Goal: Use online tool/utility: Utilize a website feature to perform a specific function

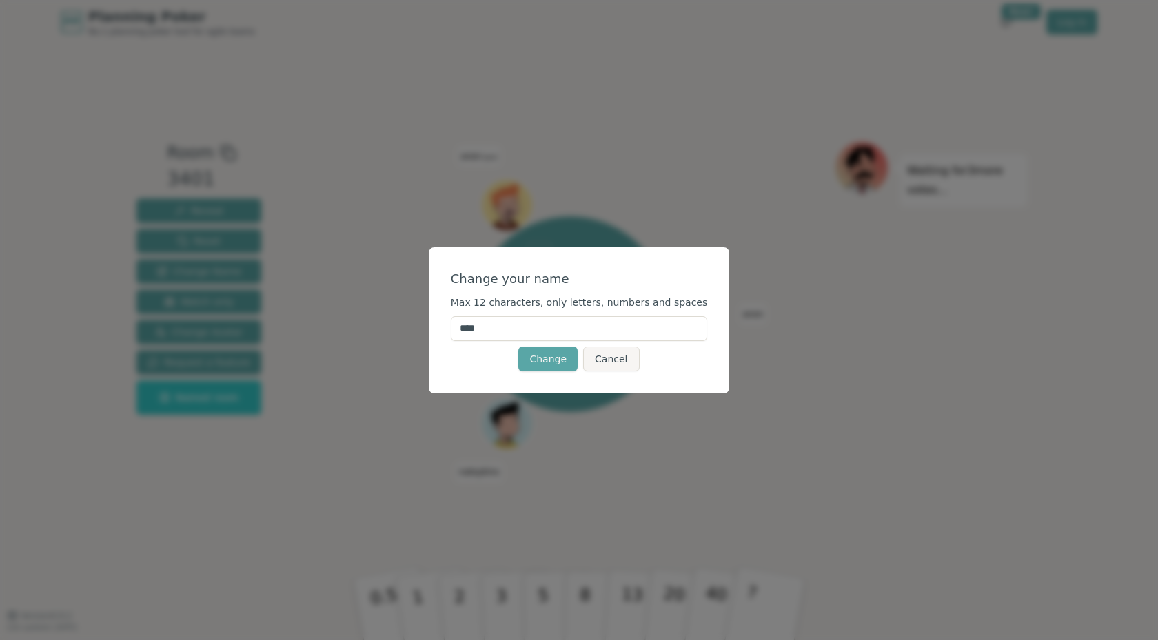
drag, startPoint x: 515, startPoint y: 329, endPoint x: 446, endPoint y: 320, distance: 70.1
click at [446, 320] on div "Change your name Max 12 characters, only letters, numbers and spaces **** Chang…" at bounding box center [579, 320] width 301 height 146
type input "****"
click at [549, 354] on button "Change" at bounding box center [547, 359] width 59 height 25
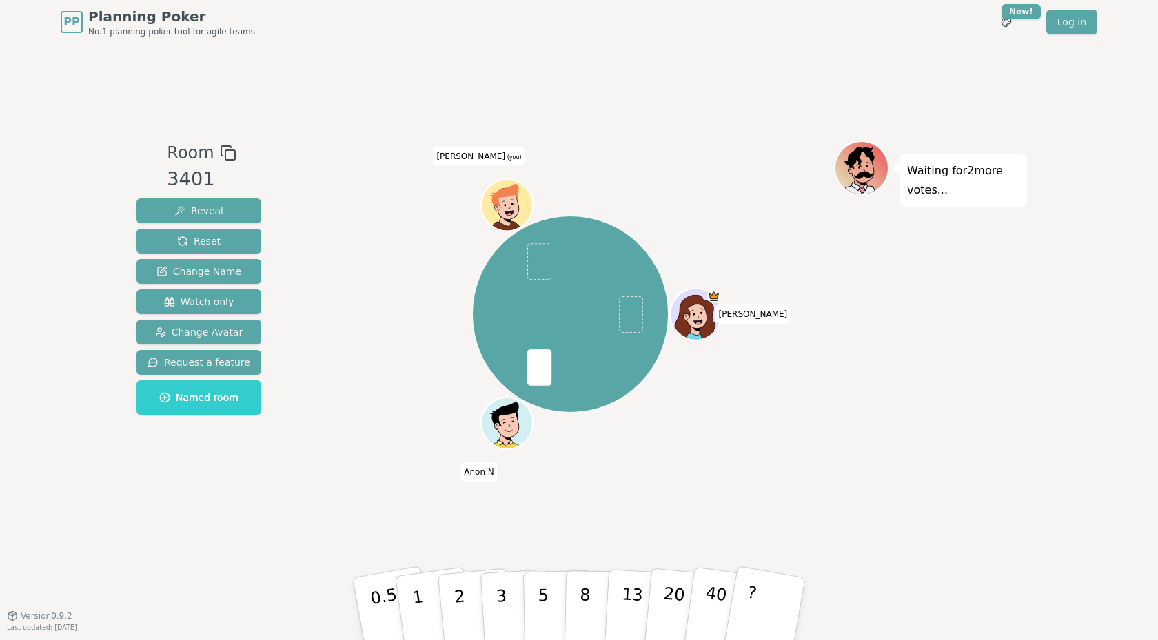
click at [498, 195] on icon at bounding box center [505, 197] width 27 height 28
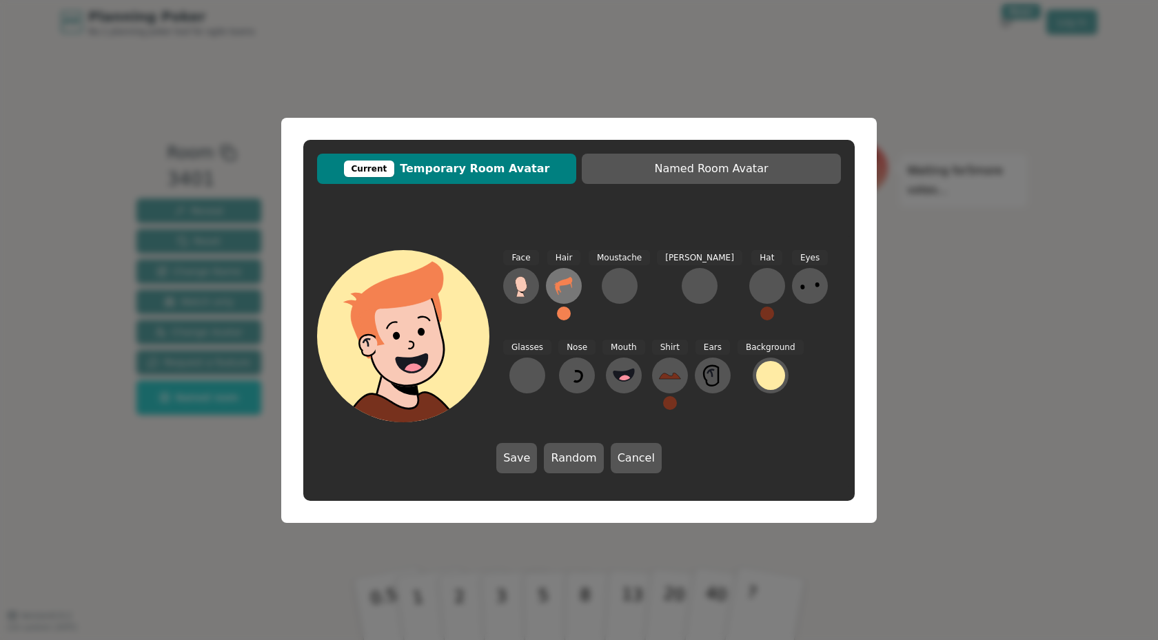
click at [564, 283] on icon at bounding box center [563, 286] width 17 height 18
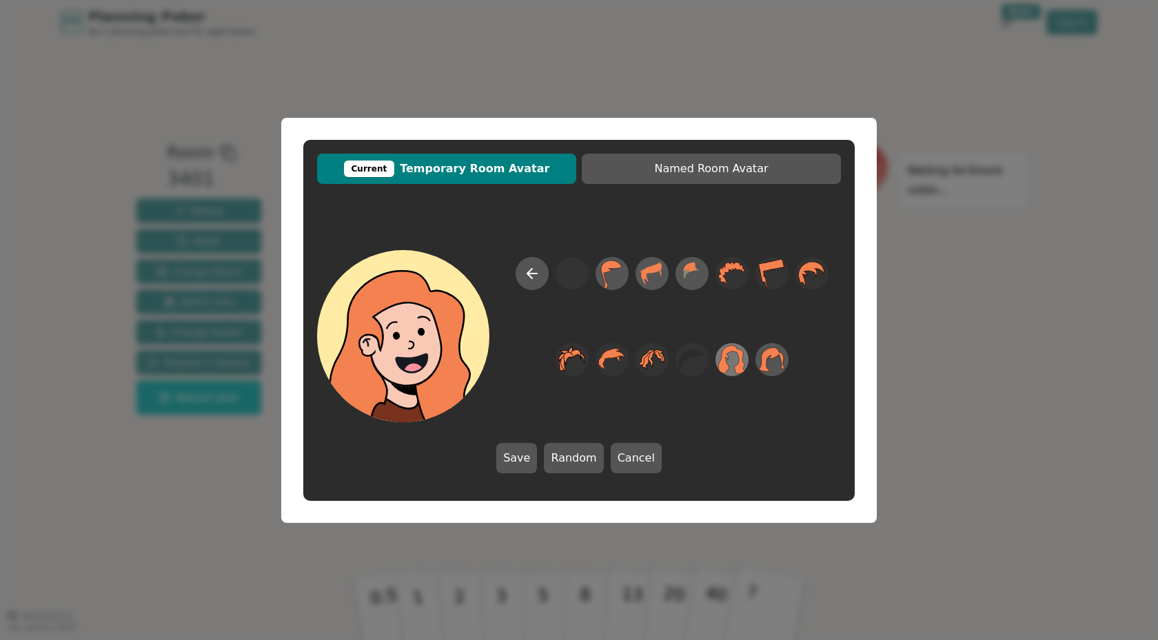
click at [737, 364] on icon at bounding box center [731, 359] width 27 height 31
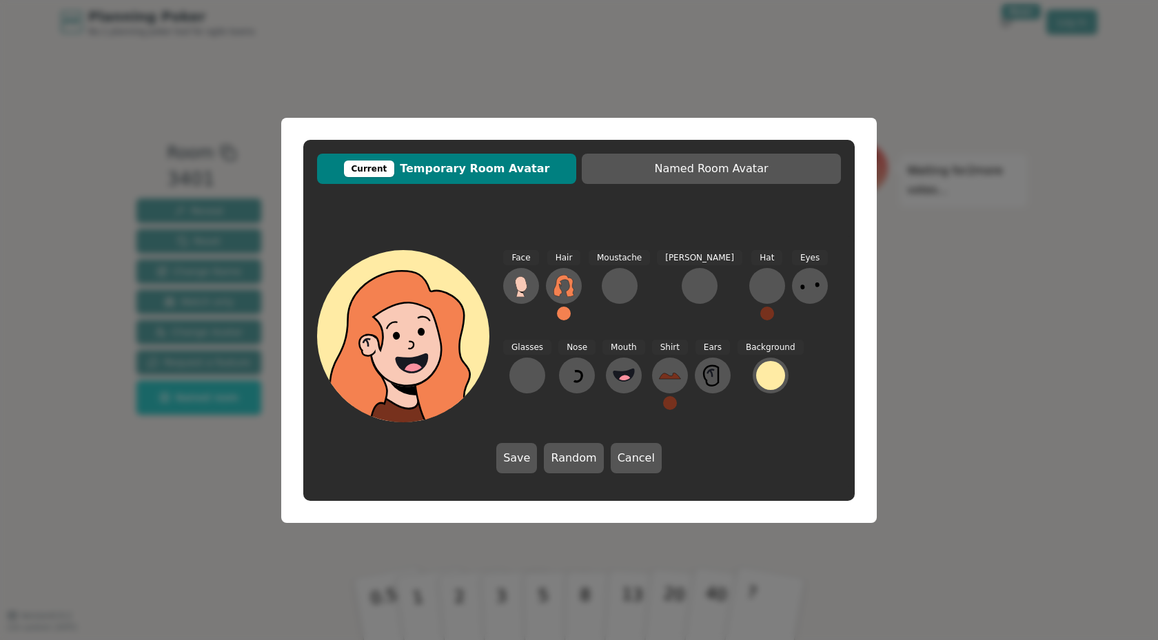
click at [568, 314] on button at bounding box center [564, 314] width 14 height 14
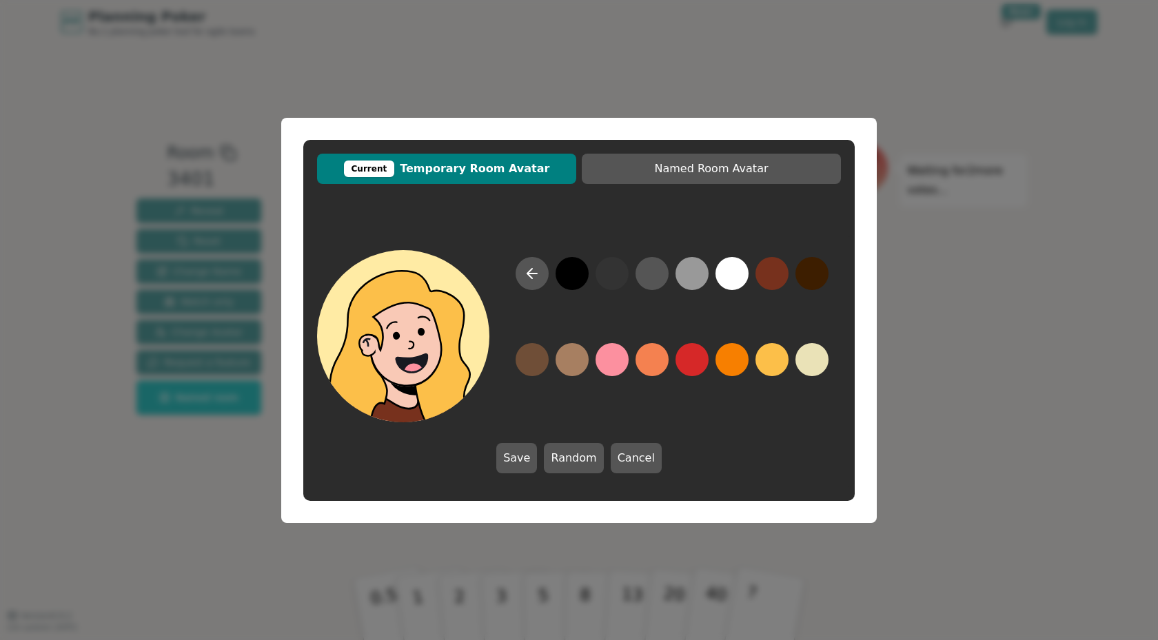
click at [768, 362] on button at bounding box center [771, 359] width 33 height 33
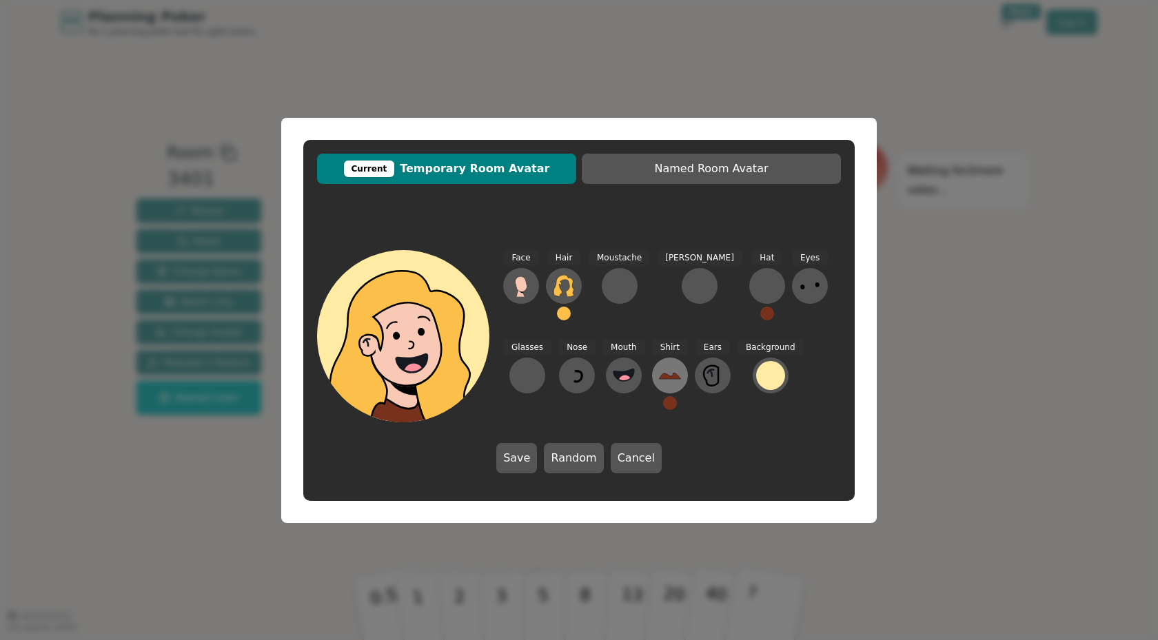
click at [659, 377] on icon at bounding box center [669, 376] width 21 height 6
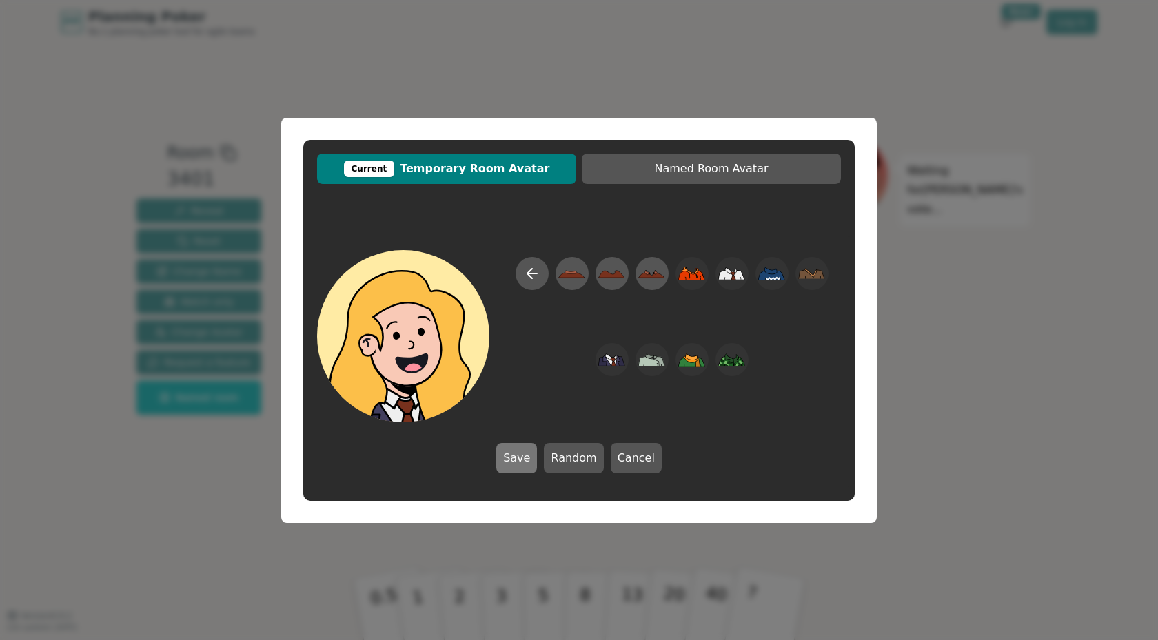
click at [528, 456] on button "Save" at bounding box center [516, 458] width 41 height 30
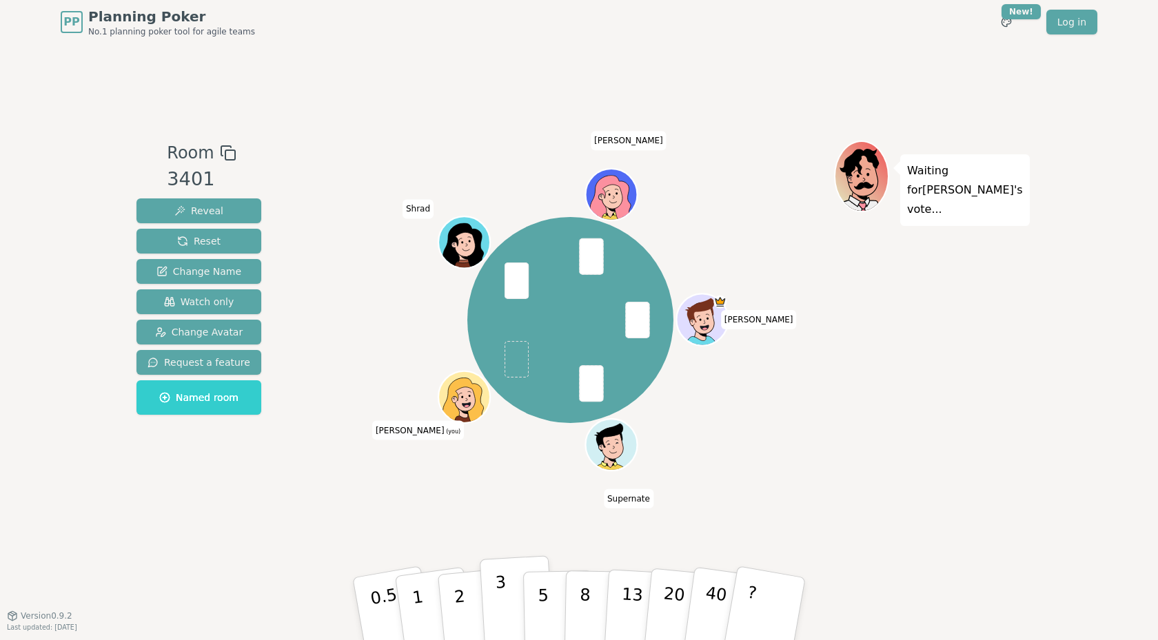
click at [506, 611] on button "3" at bounding box center [517, 608] width 75 height 107
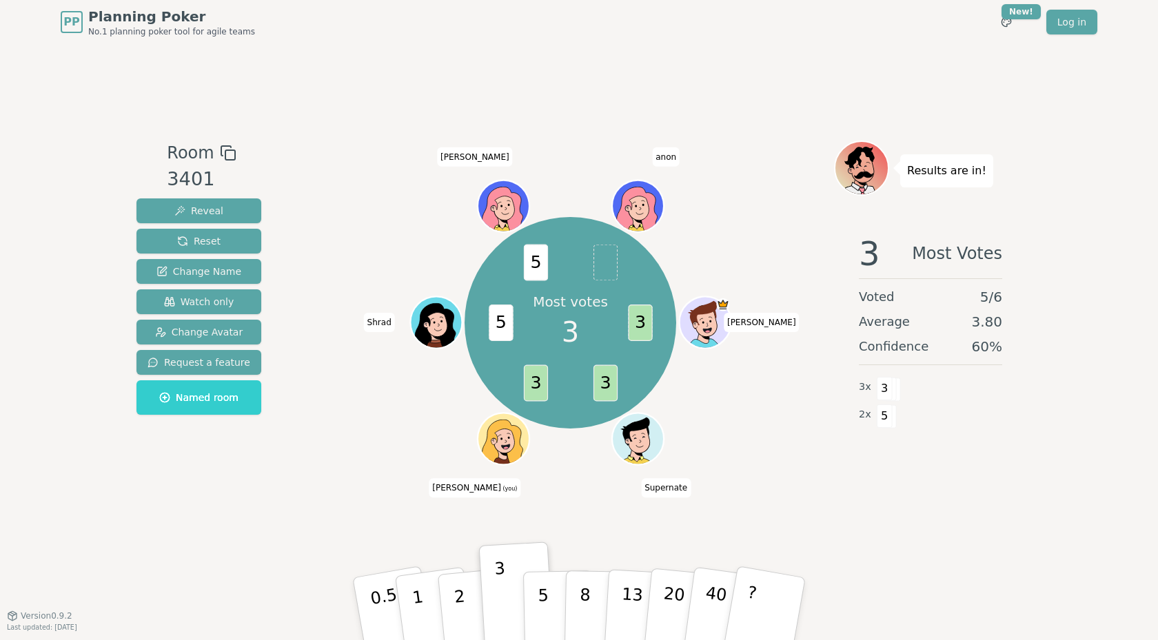
click at [503, 451] on div at bounding box center [505, 455] width 50 height 45
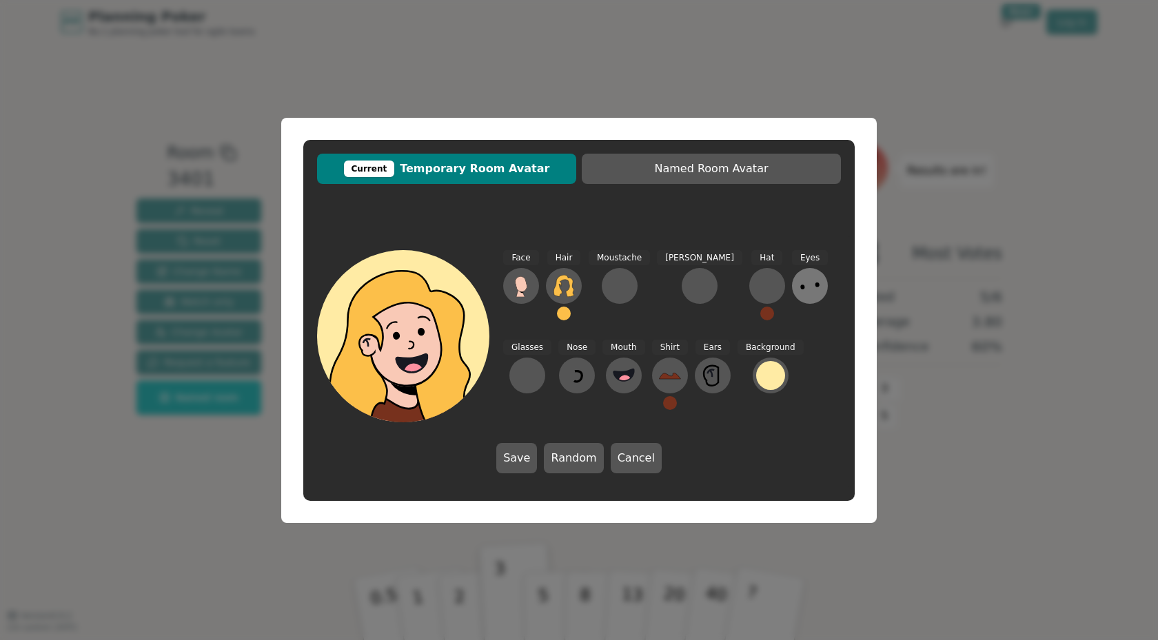
click at [799, 294] on icon at bounding box center [810, 286] width 22 height 22
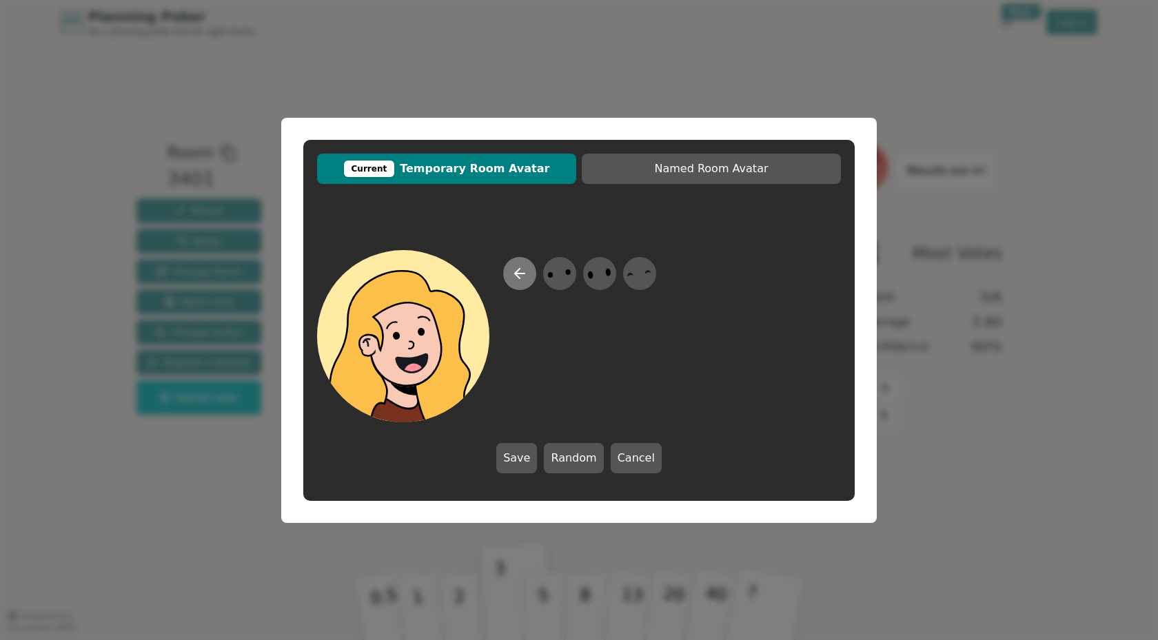
click at [523, 272] on icon at bounding box center [519, 273] width 17 height 17
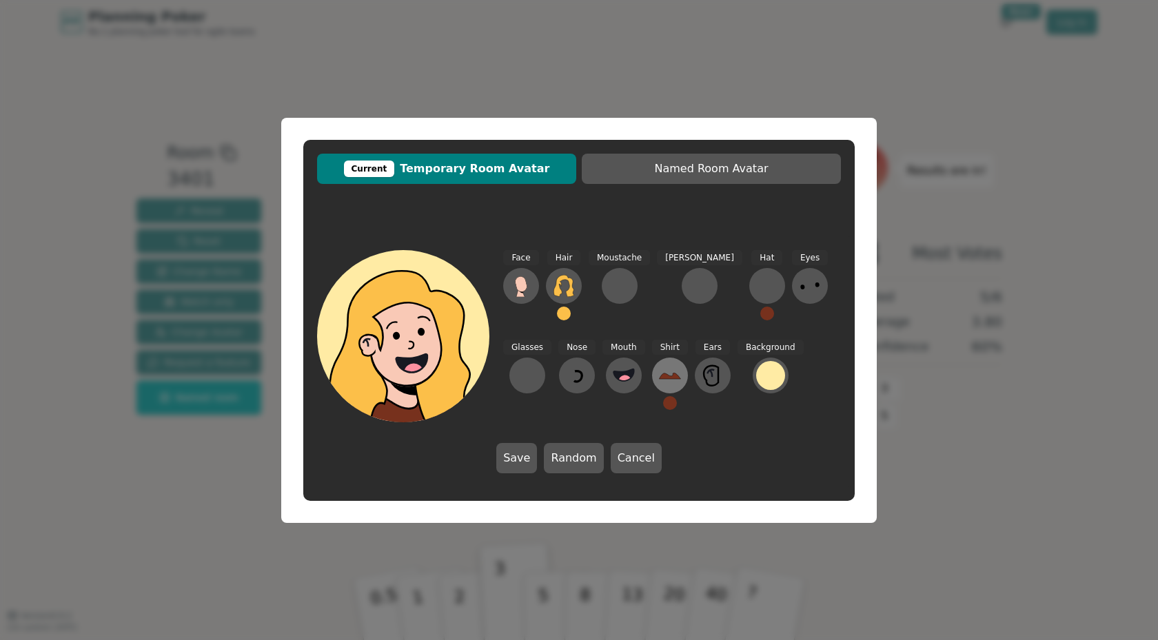
click at [659, 373] on icon at bounding box center [670, 376] width 22 height 22
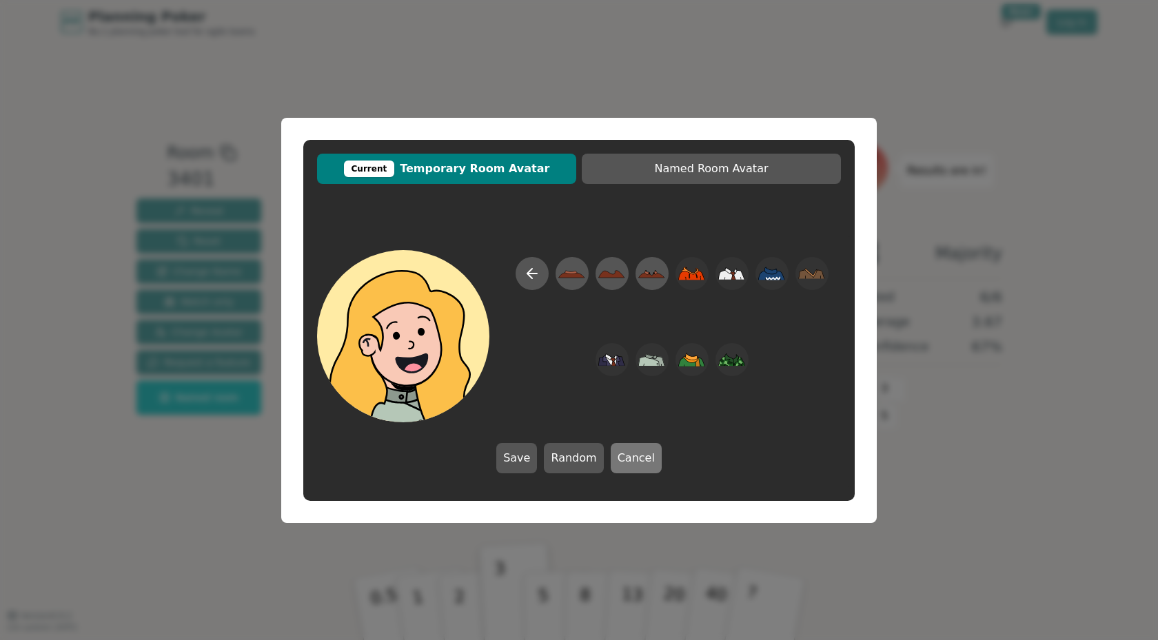
click at [640, 463] on button "Cancel" at bounding box center [636, 458] width 51 height 30
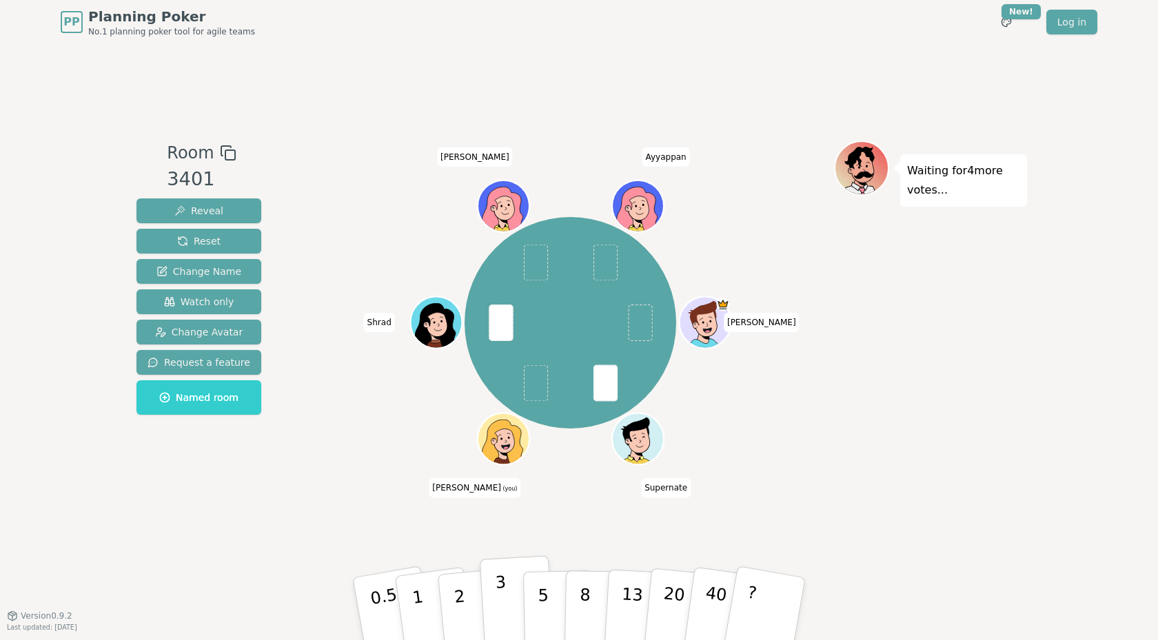
click at [503, 608] on p "3" at bounding box center [502, 610] width 15 height 75
click at [578, 610] on button "8" at bounding box center [599, 609] width 71 height 105
click at [429, 618] on button "1" at bounding box center [434, 609] width 82 height 112
click at [427, 619] on button "1" at bounding box center [434, 609] width 82 height 112
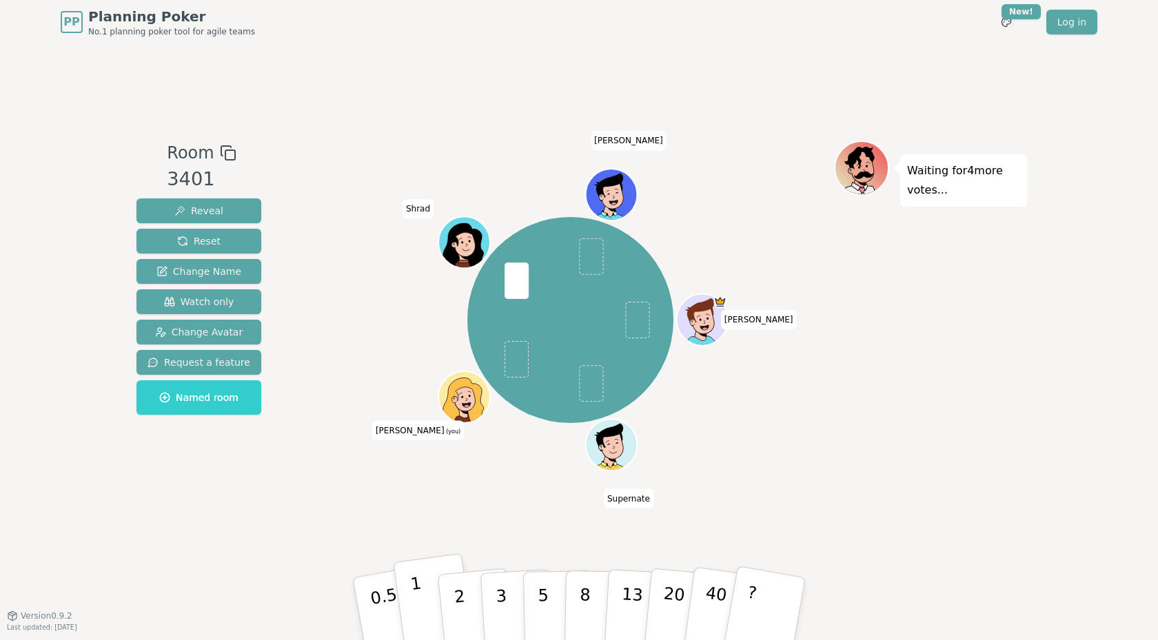
click at [418, 615] on p "1" at bounding box center [419, 610] width 21 height 75
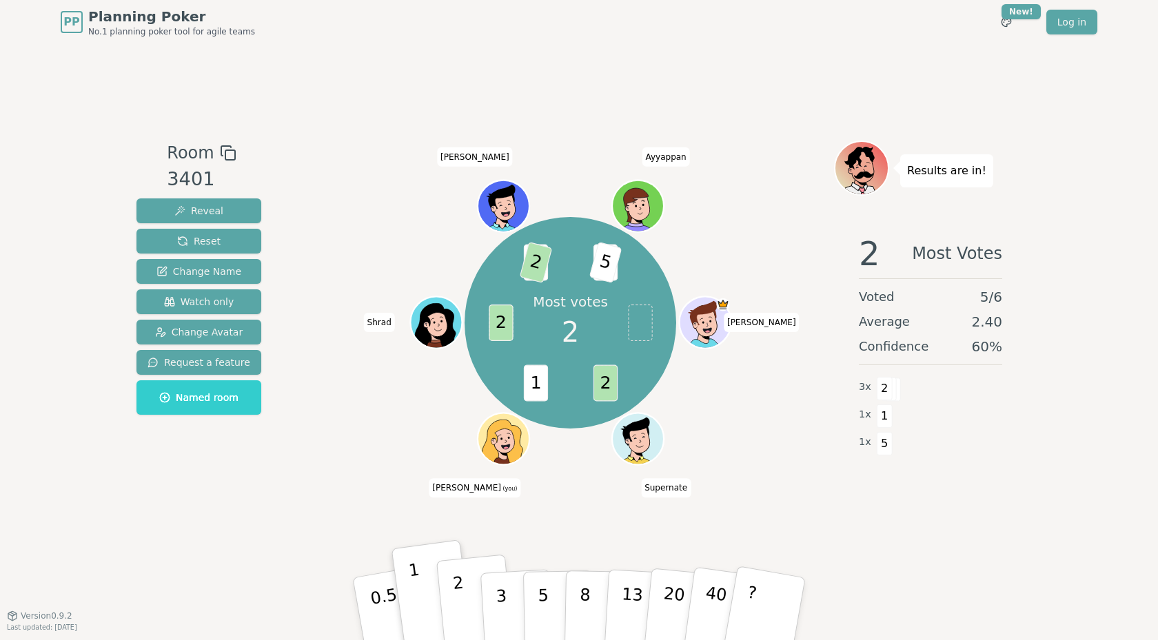
click at [468, 608] on button "2" at bounding box center [475, 610] width 79 height 110
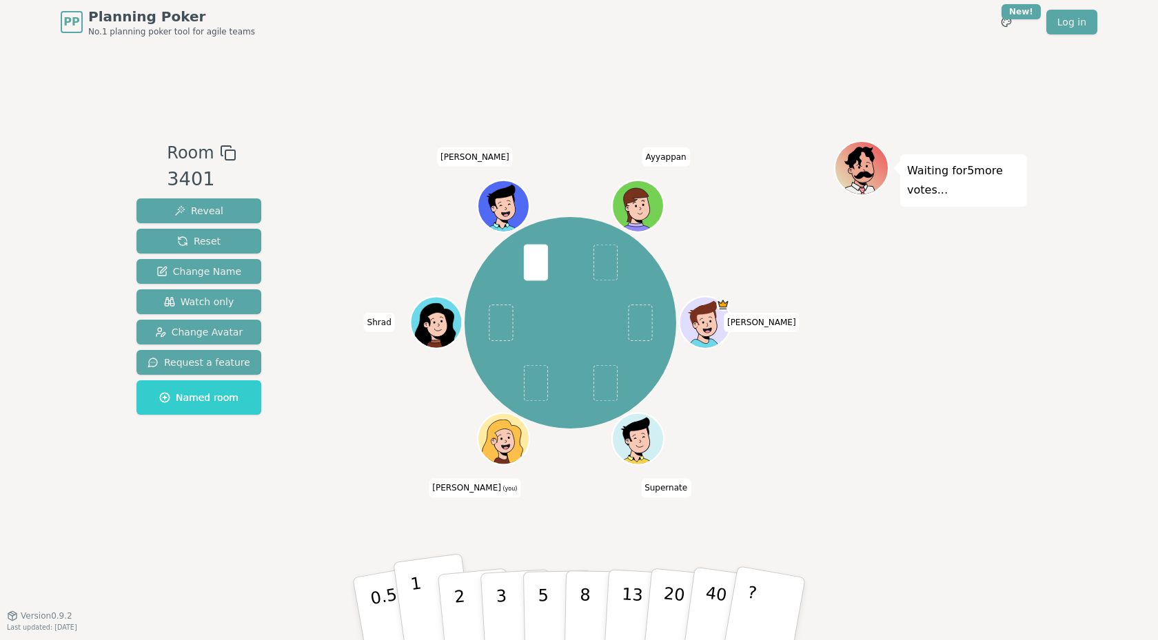
click at [421, 613] on p "1" at bounding box center [419, 610] width 21 height 75
click at [458, 614] on p "2" at bounding box center [461, 610] width 18 height 75
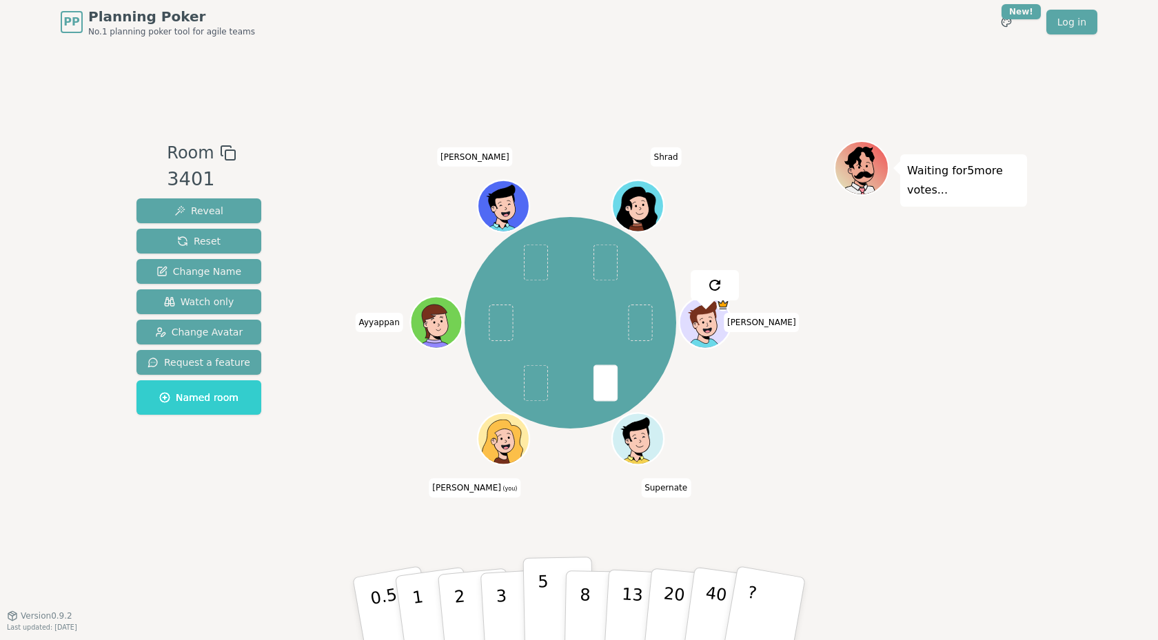
click at [551, 604] on button "5" at bounding box center [558, 609] width 71 height 105
click at [500, 617] on p "3" at bounding box center [502, 610] width 15 height 75
